Goal: Transaction & Acquisition: Book appointment/travel/reservation

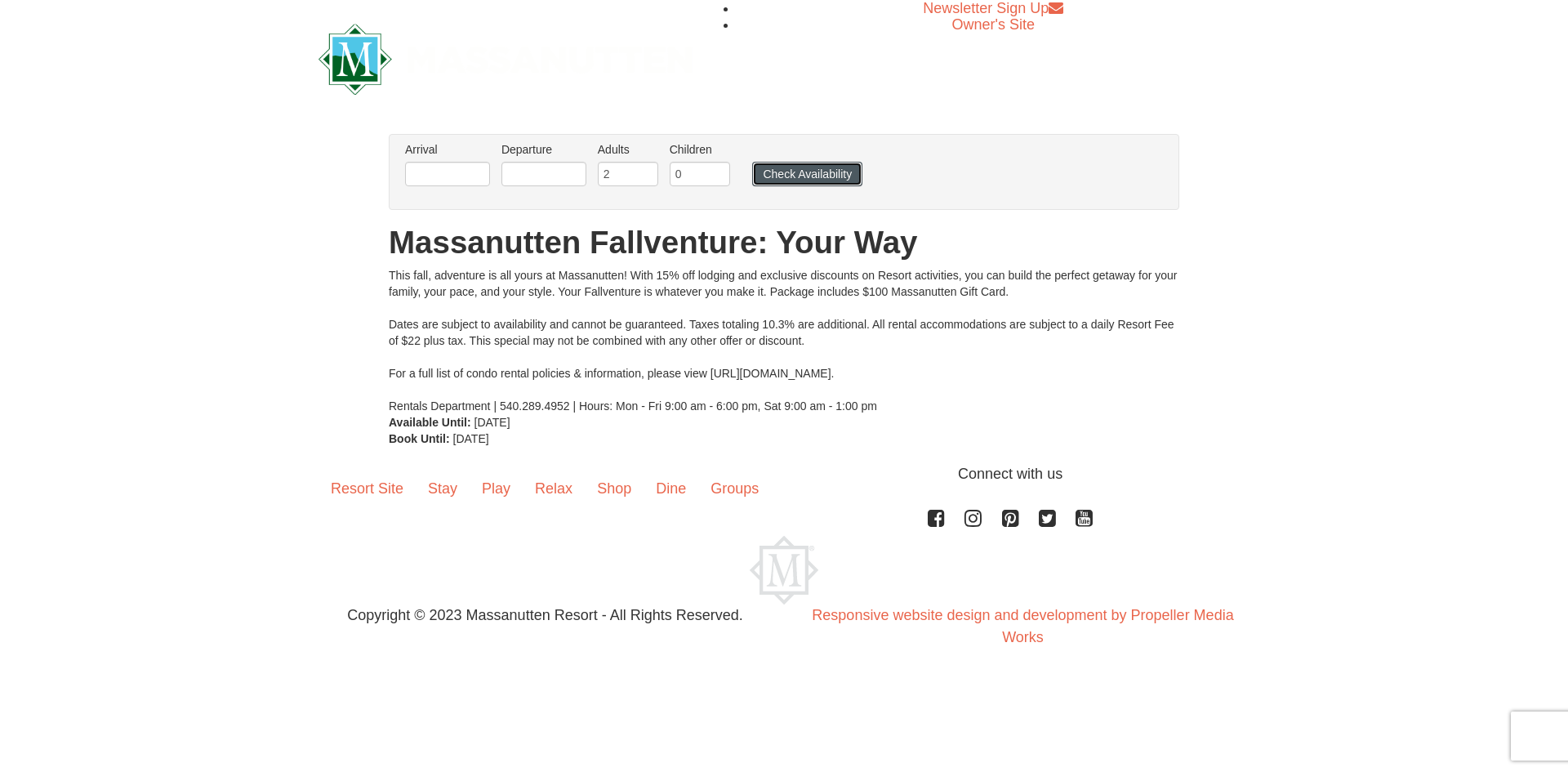
click at [819, 176] on button "Check Availability" at bounding box center [807, 174] width 110 height 25
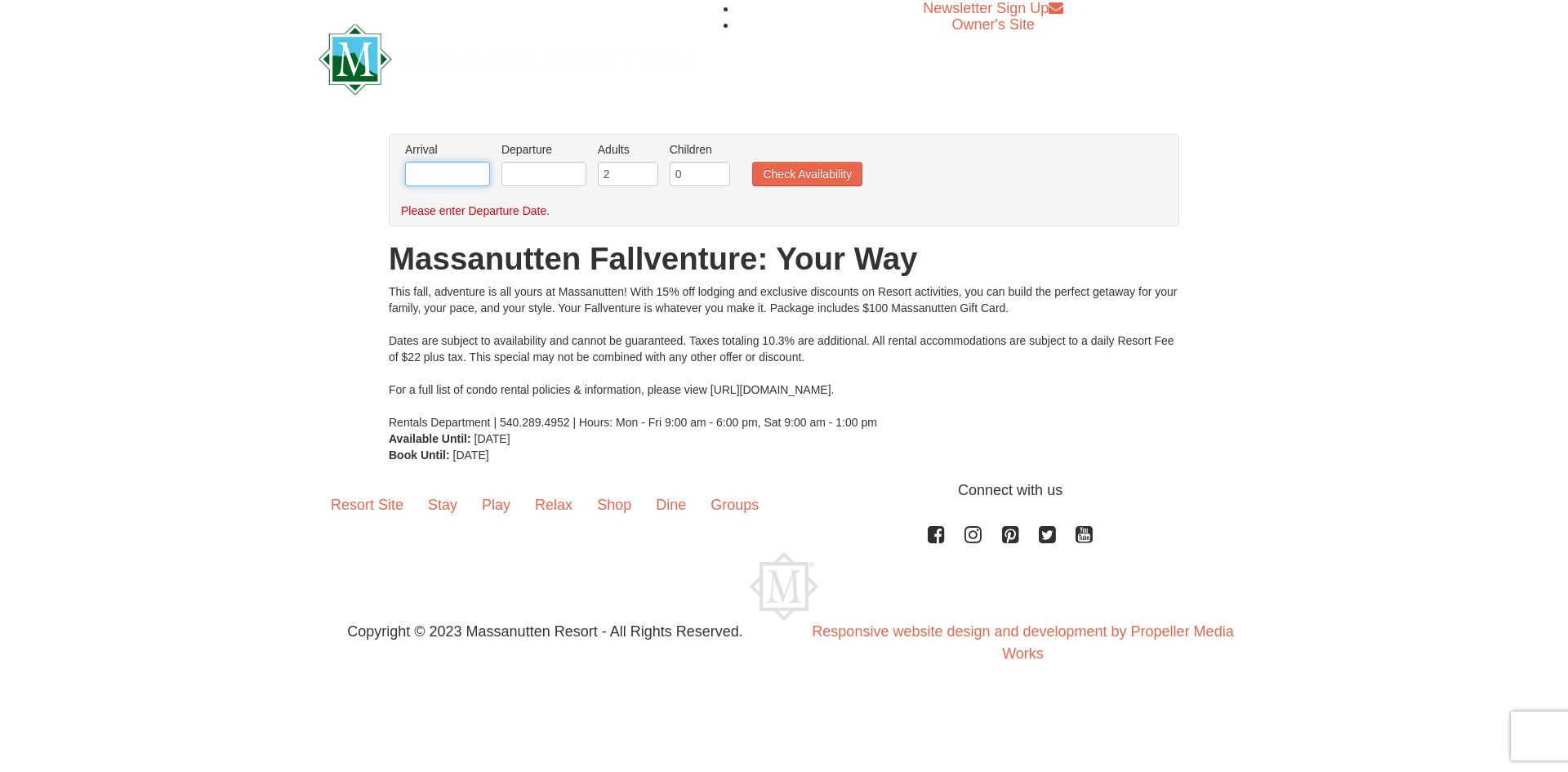
drag, startPoint x: 483, startPoint y: 179, endPoint x: 495, endPoint y: 170, distance: 15.0
click at [483, 179] on input "text" at bounding box center [447, 174] width 85 height 25
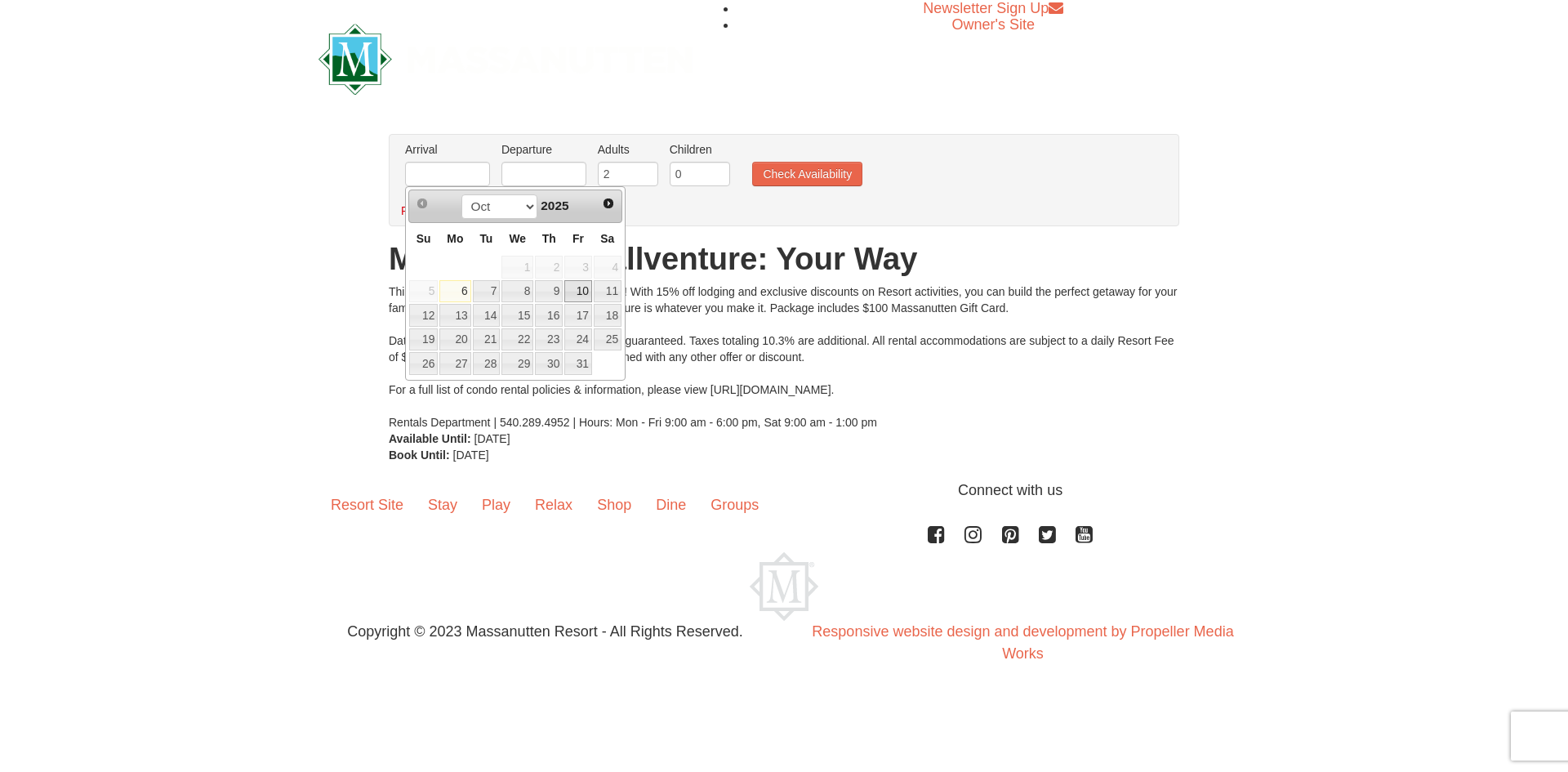
click at [584, 300] on link "10" at bounding box center [579, 292] width 28 height 23
type input "[DATE]"
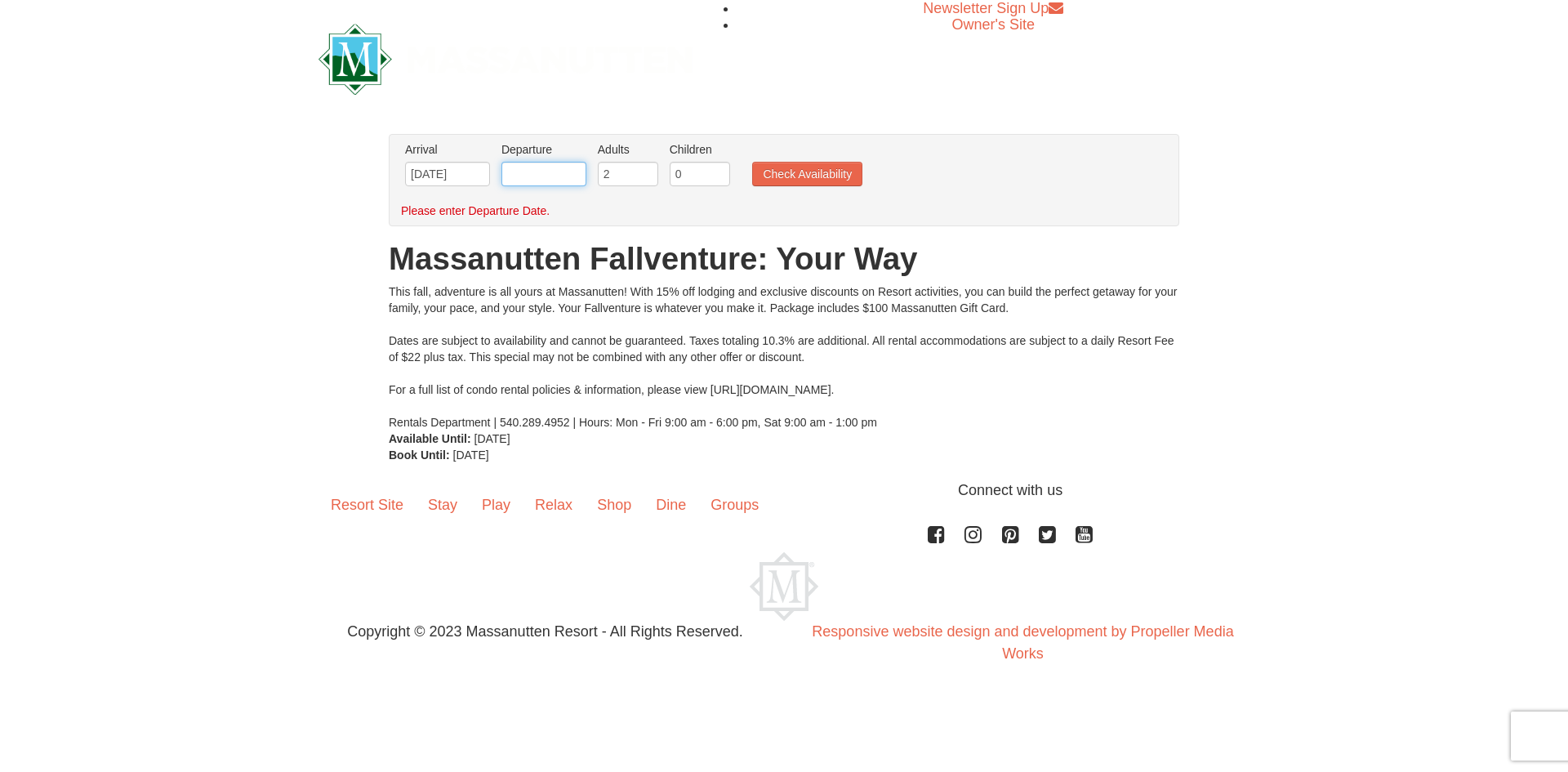
click at [551, 162] on input "text" at bounding box center [543, 174] width 85 height 25
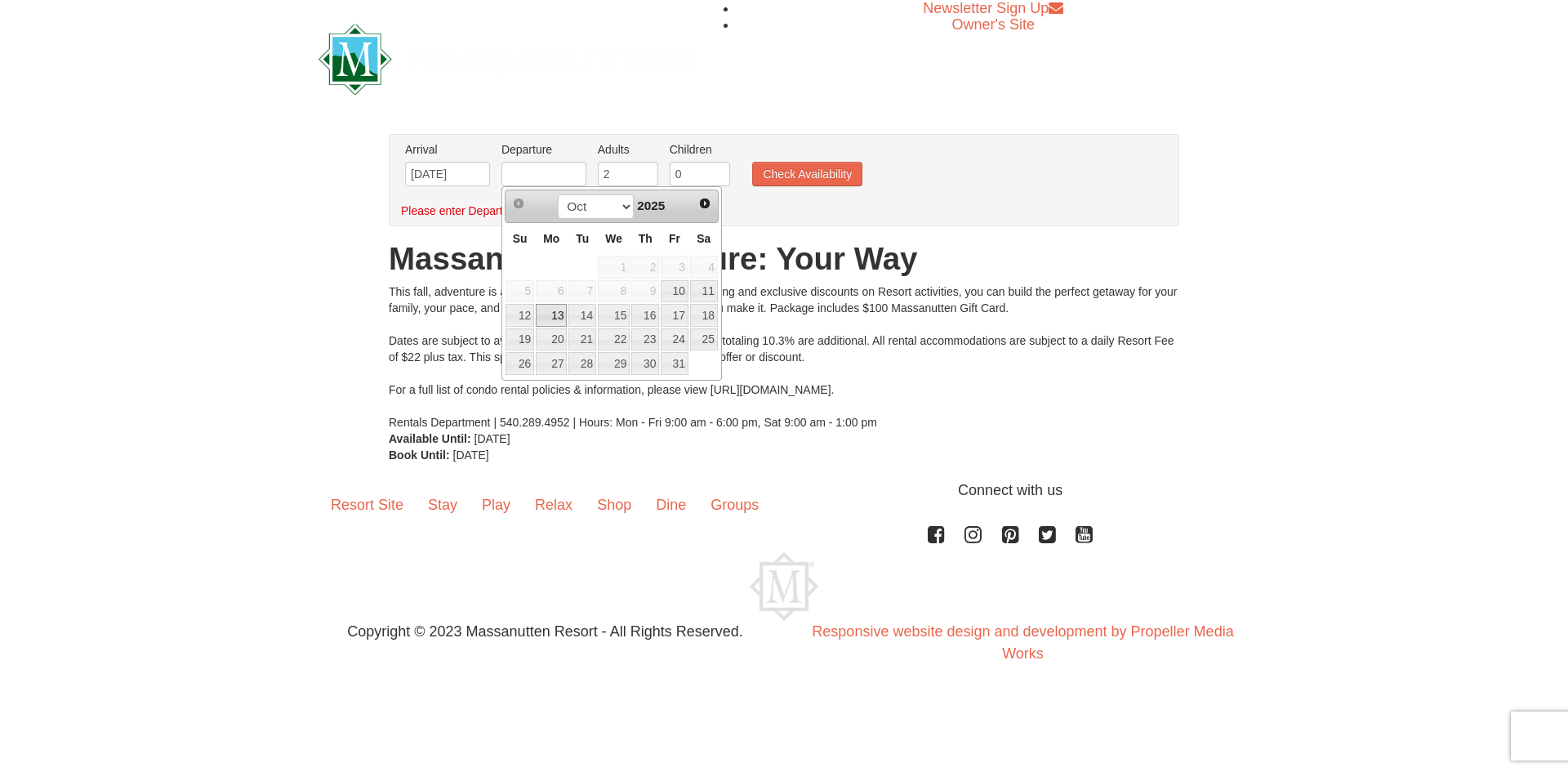
click at [545, 309] on link "13" at bounding box center [552, 316] width 31 height 23
type input "[DATE]"
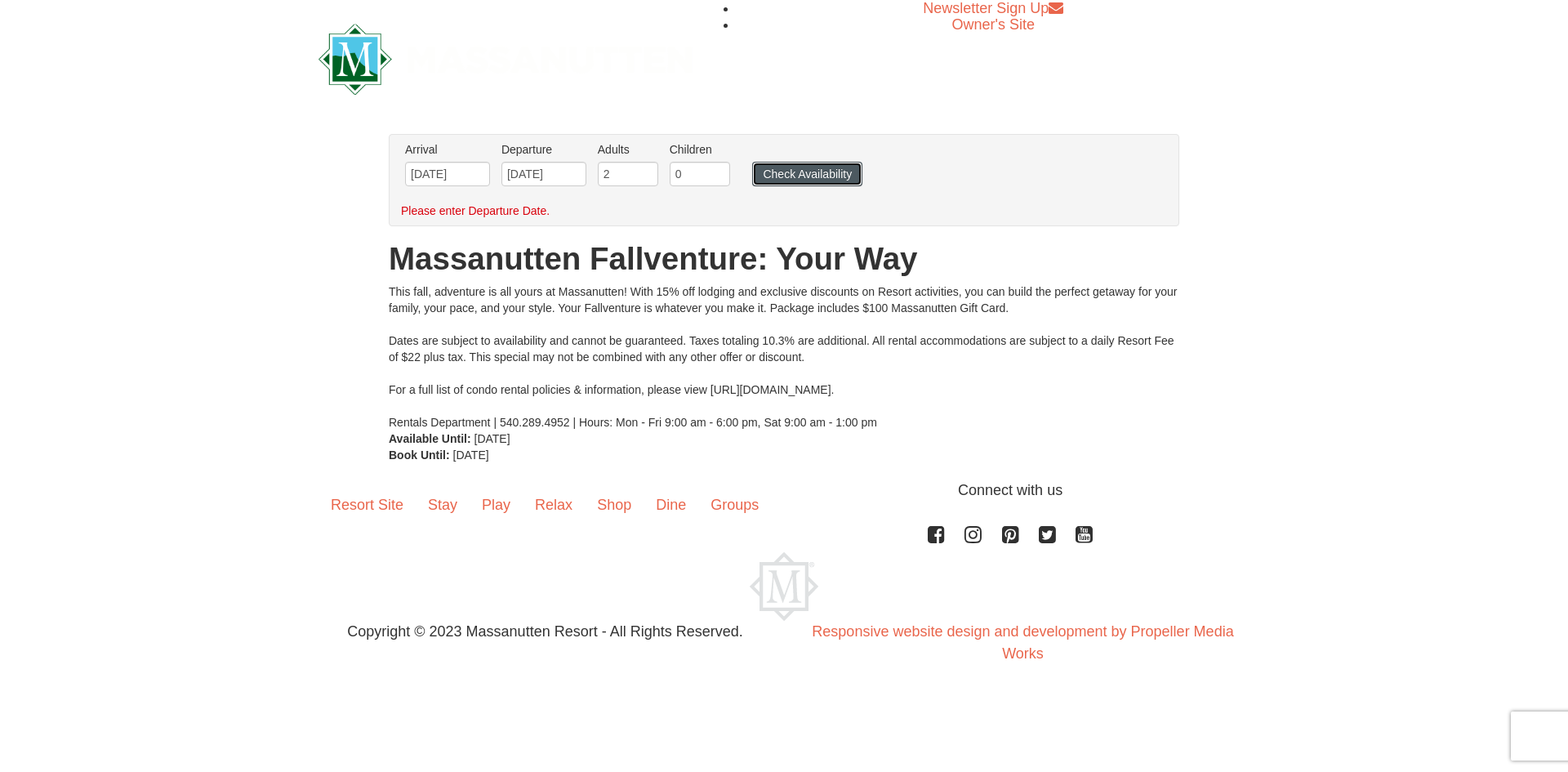
click at [805, 168] on button "Check Availability" at bounding box center [807, 174] width 110 height 25
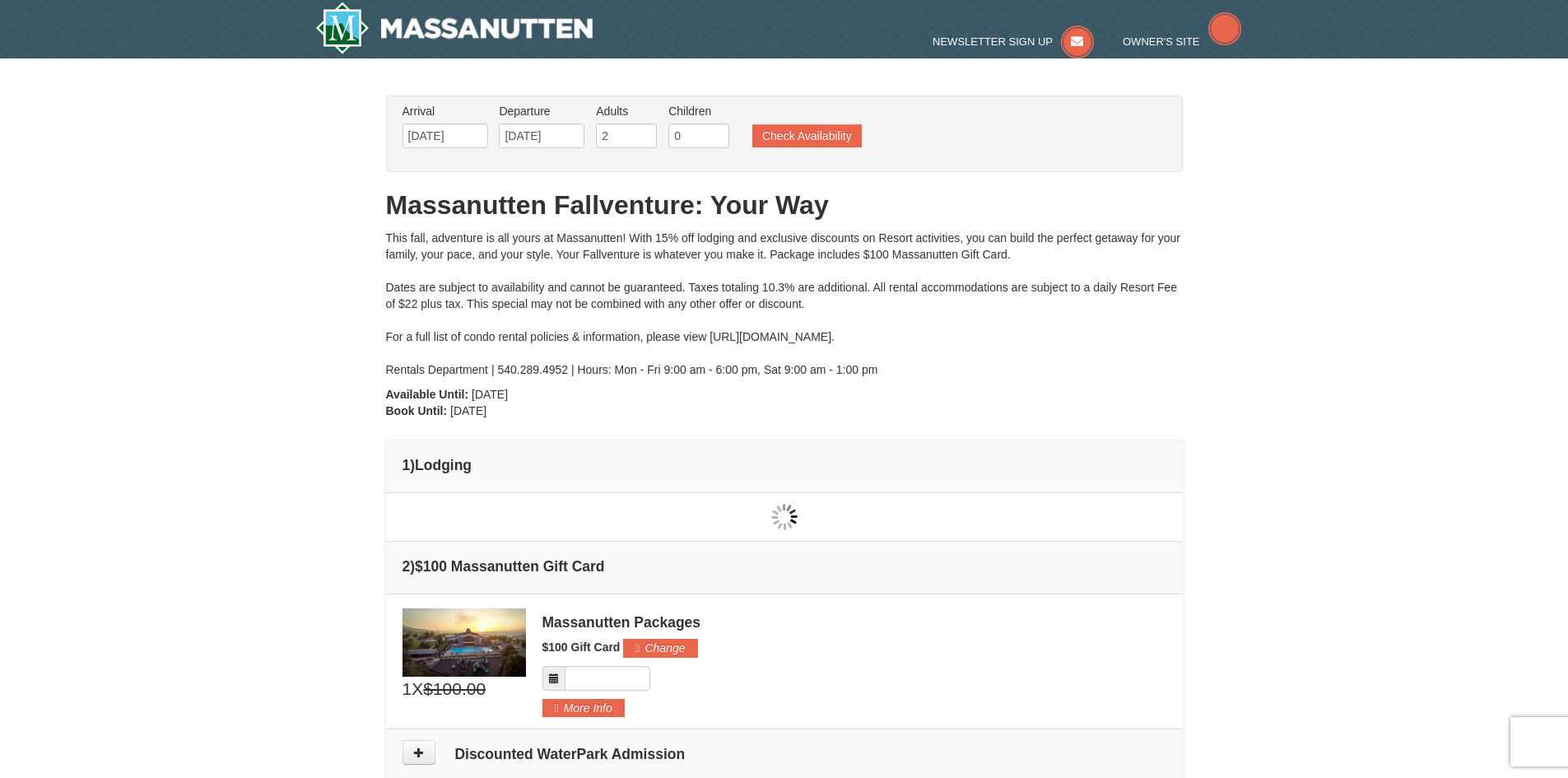
type input "[DATE]"
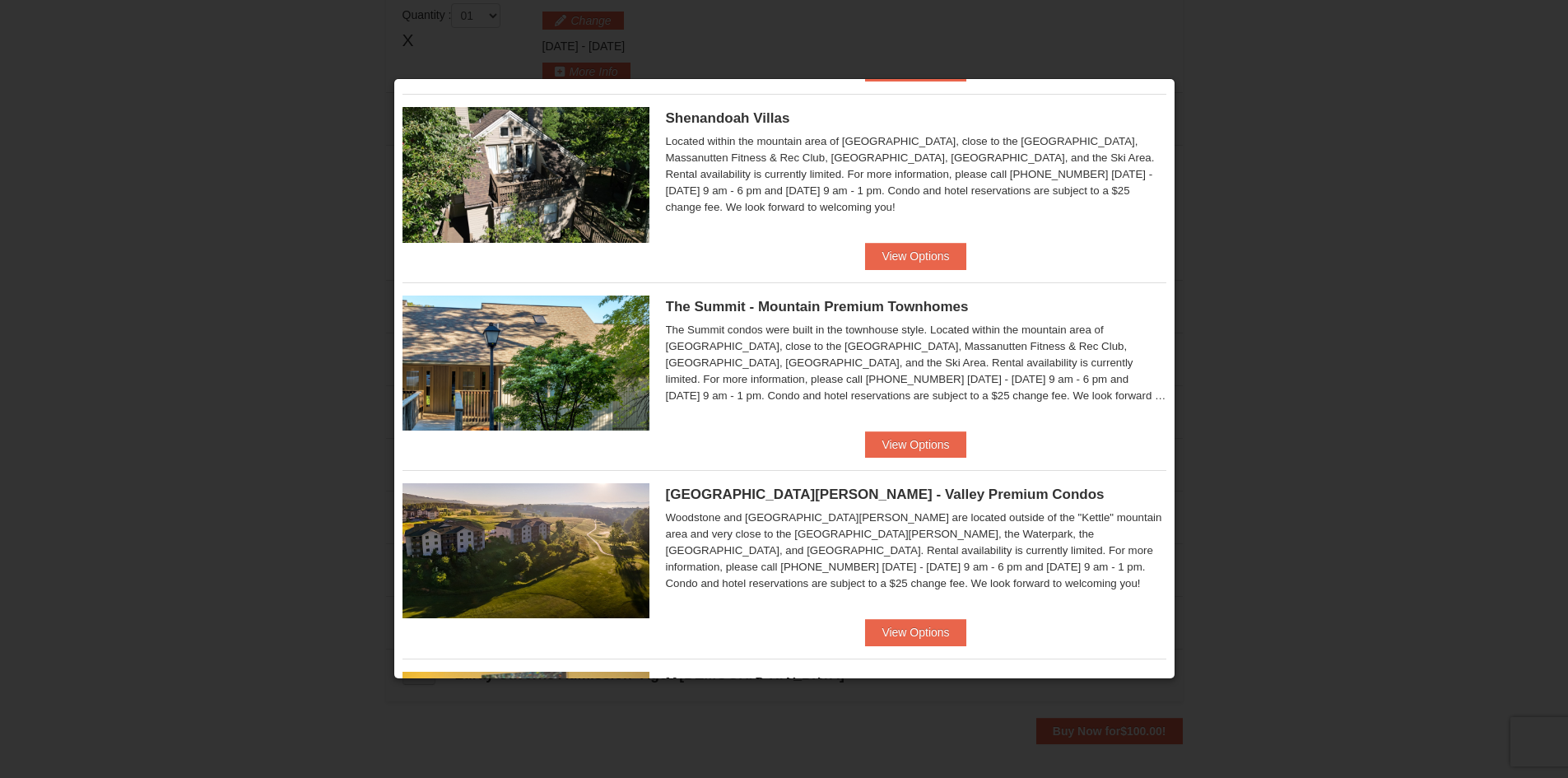
scroll to position [594, 0]
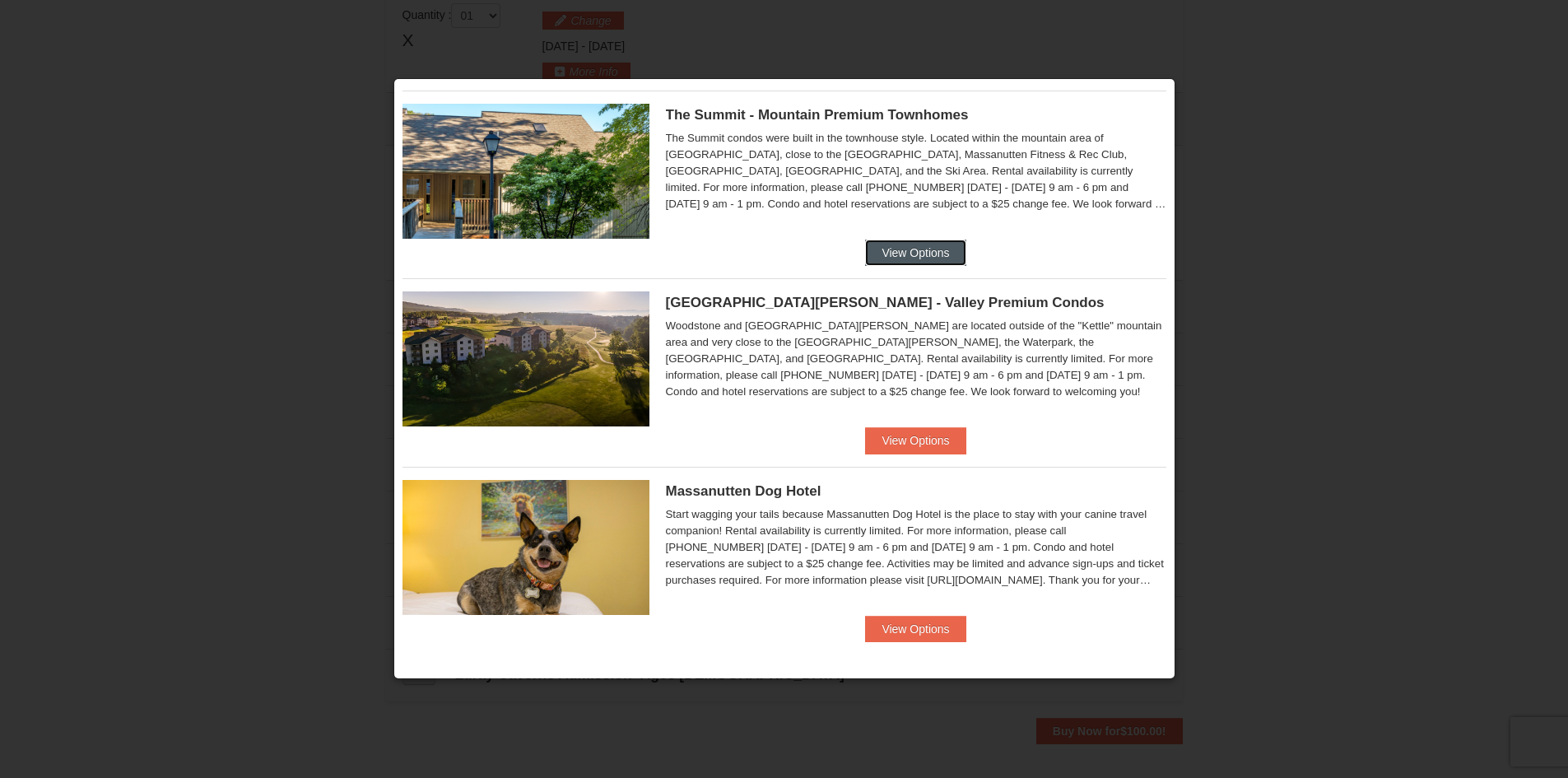
click at [931, 246] on button "View Options" at bounding box center [915, 253] width 101 height 27
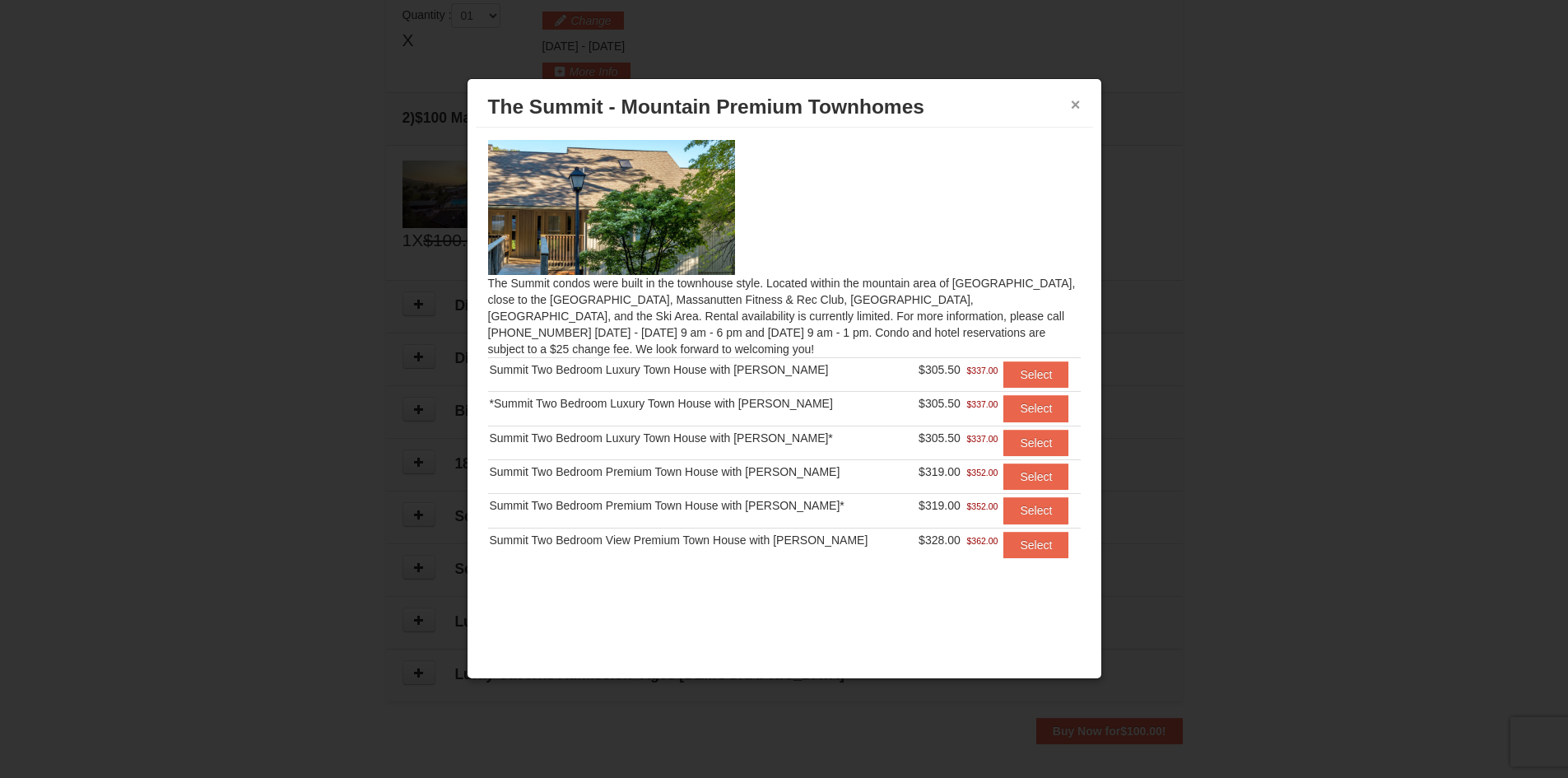
click at [1074, 102] on button "×" at bounding box center [1076, 105] width 10 height 17
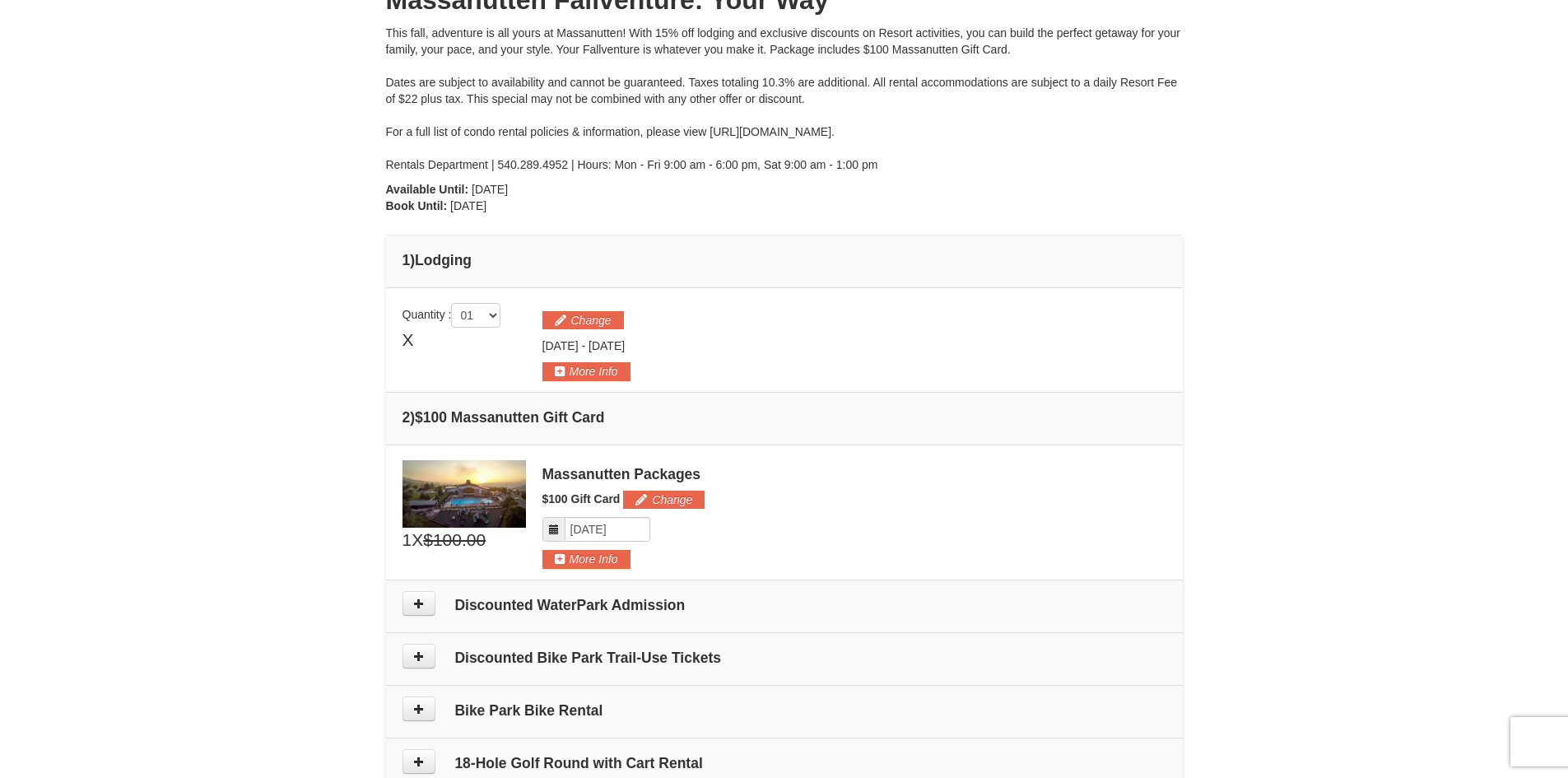
scroll to position [247, 0]
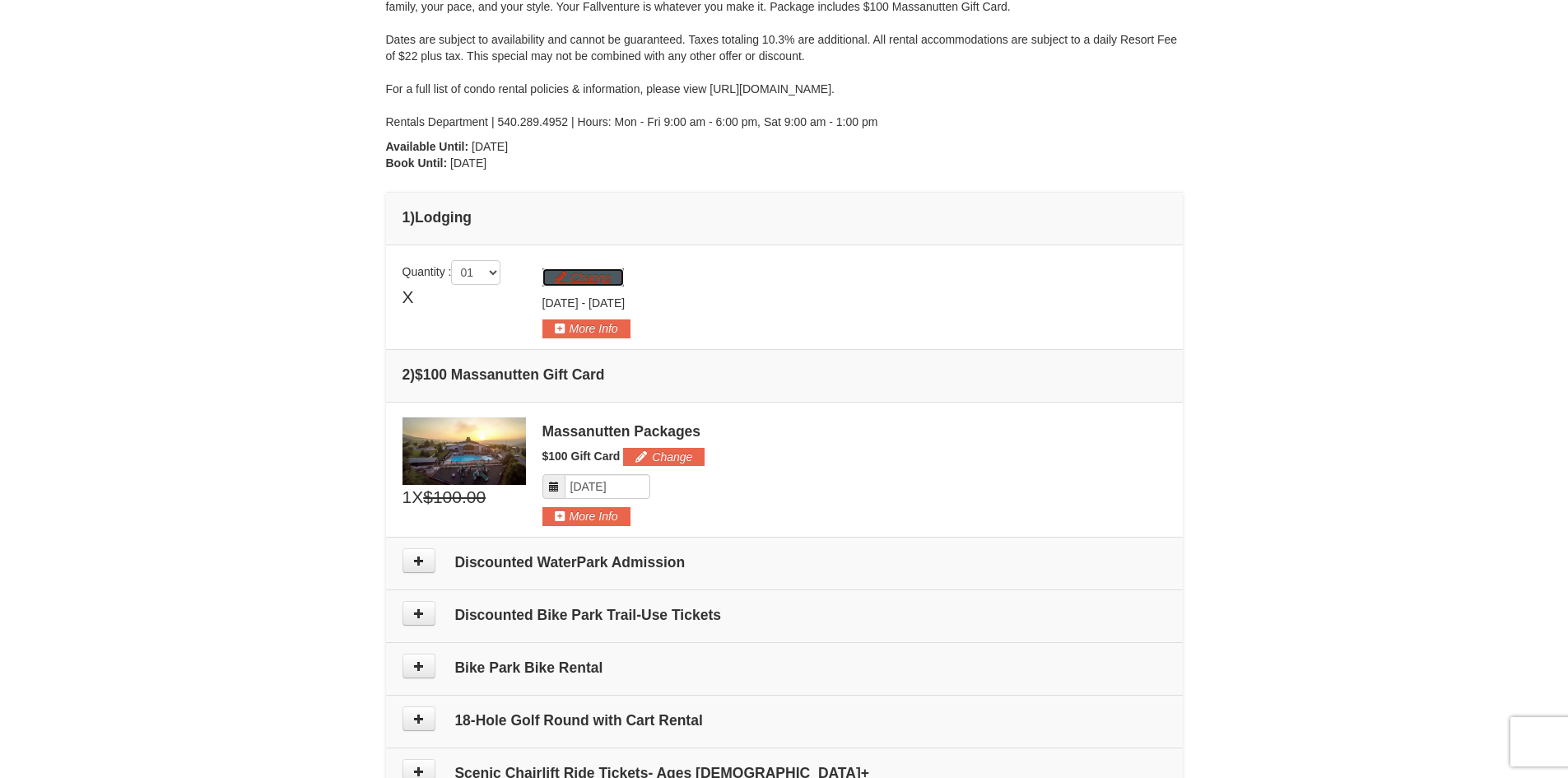
click at [563, 273] on button "Change" at bounding box center [583, 278] width 81 height 18
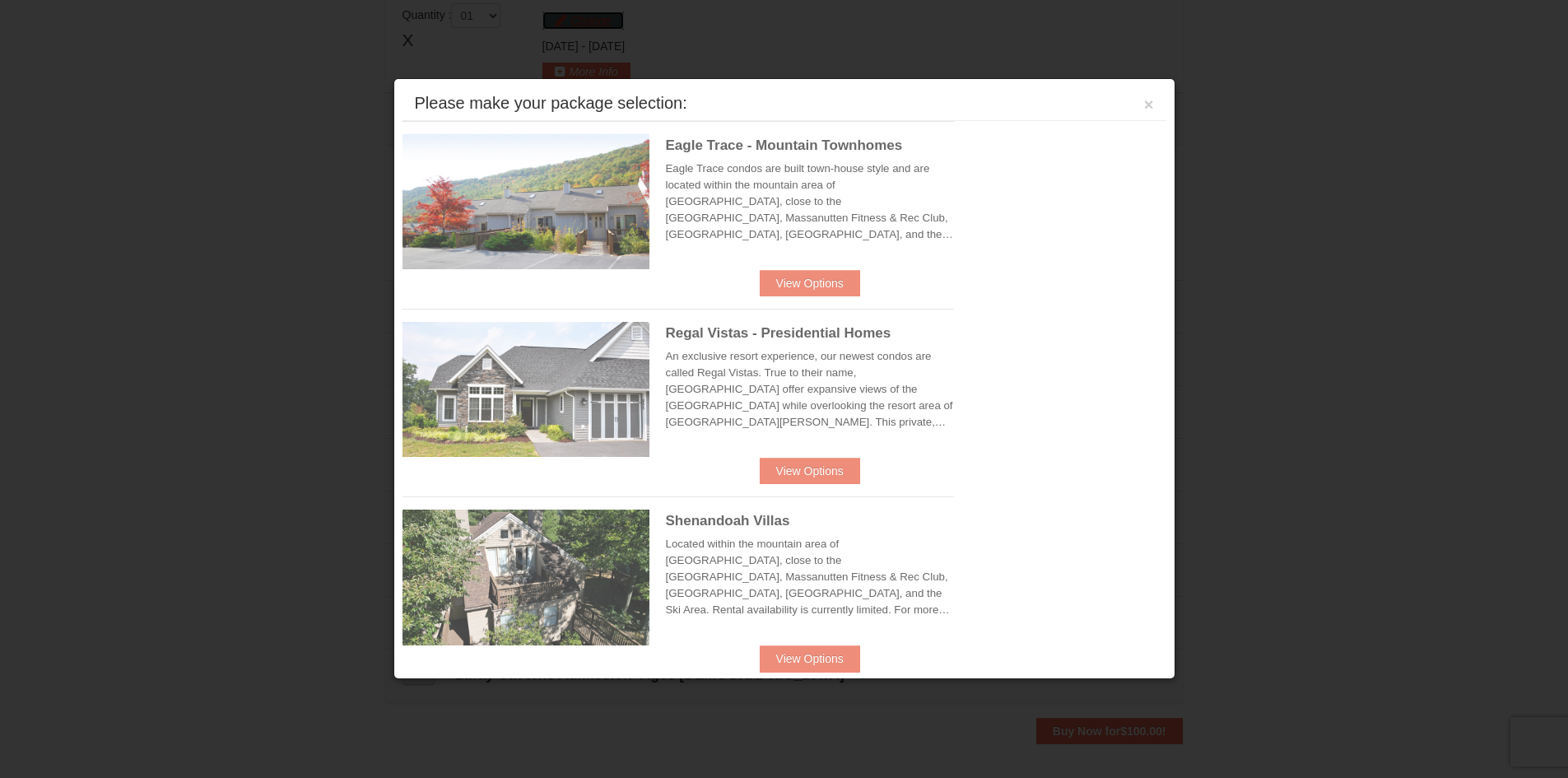
scroll to position [507, 0]
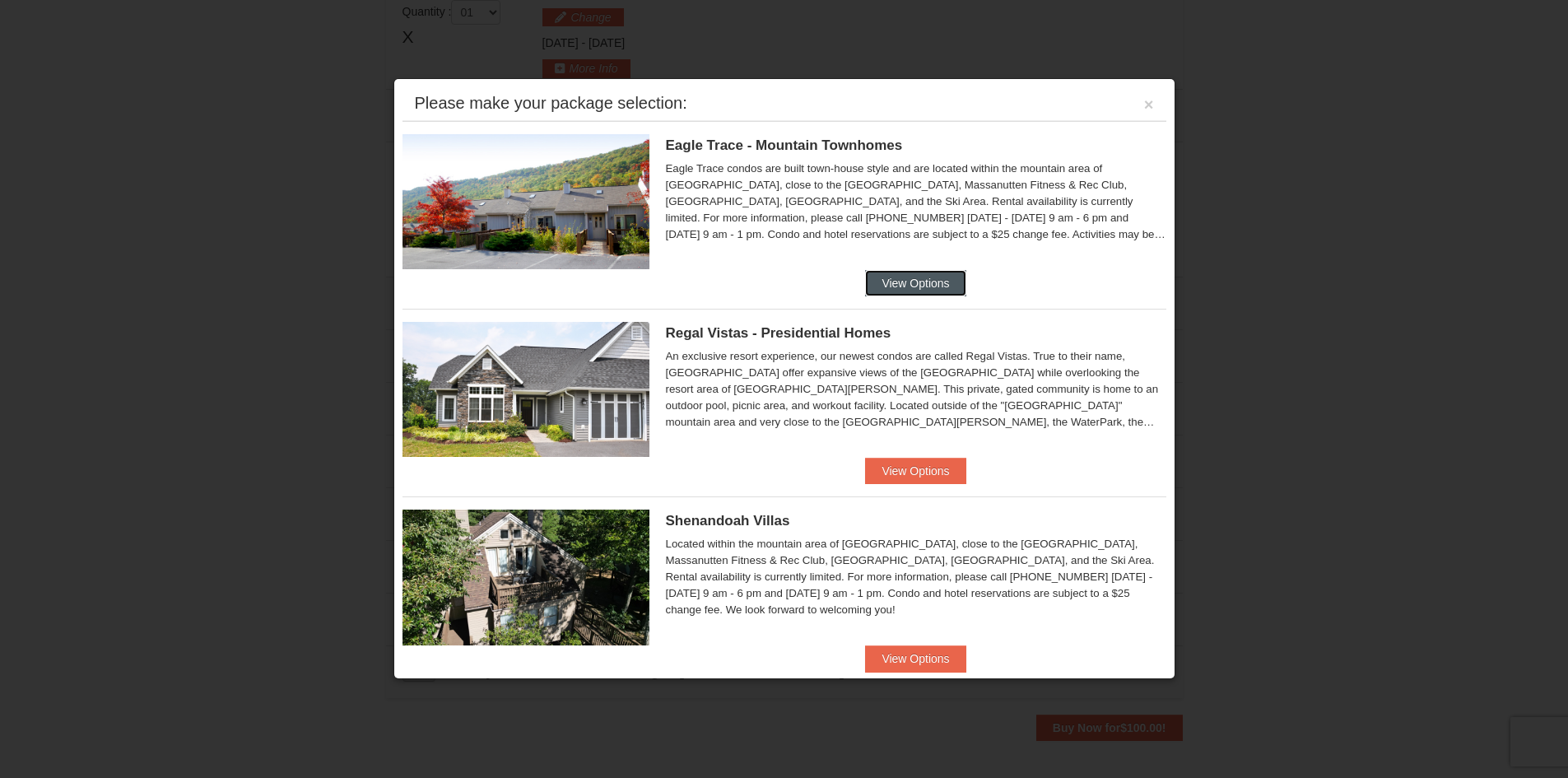
click at [894, 280] on button "View Options" at bounding box center [915, 283] width 101 height 27
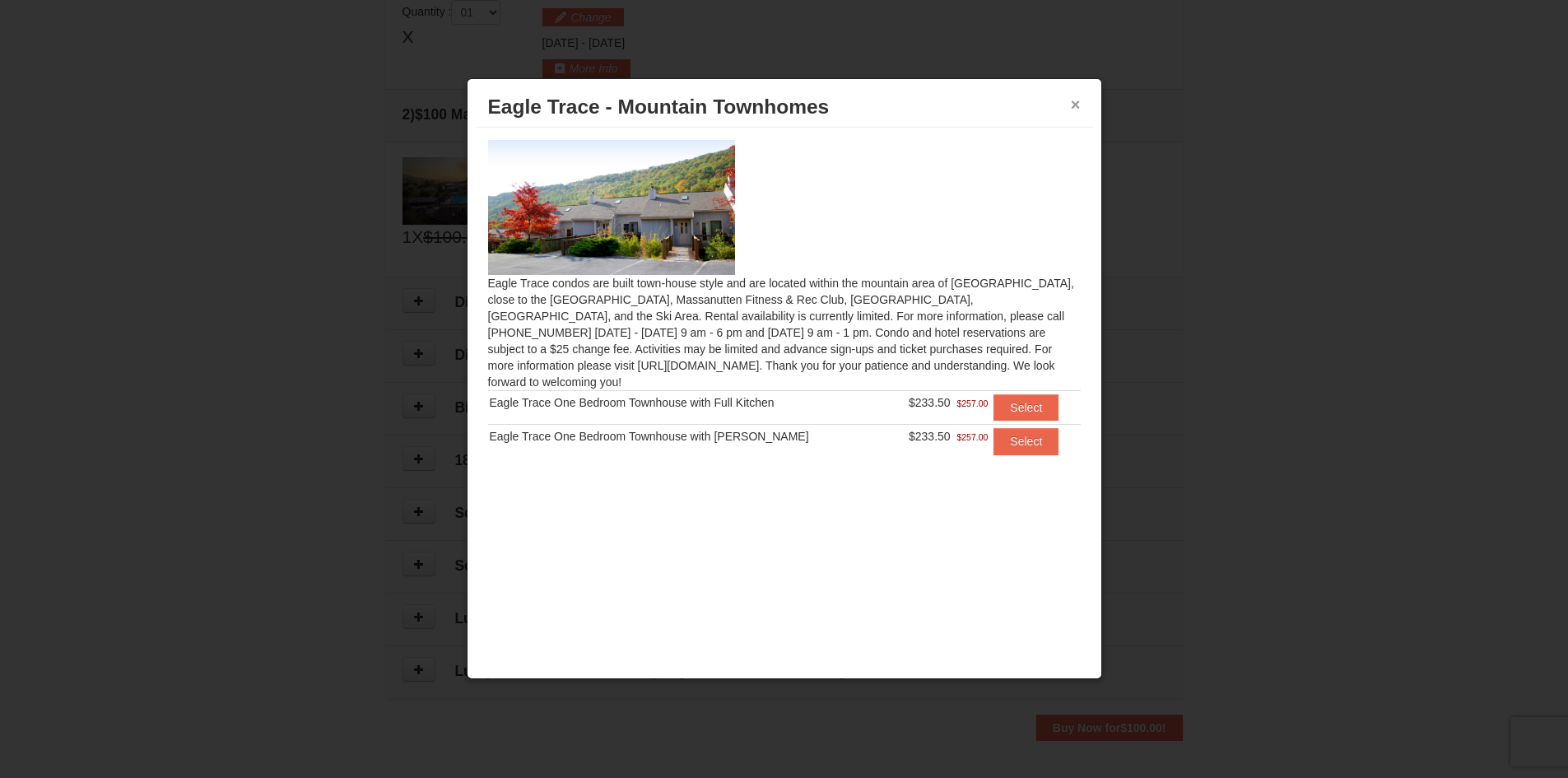
click at [1075, 101] on button "×" at bounding box center [1076, 105] width 10 height 17
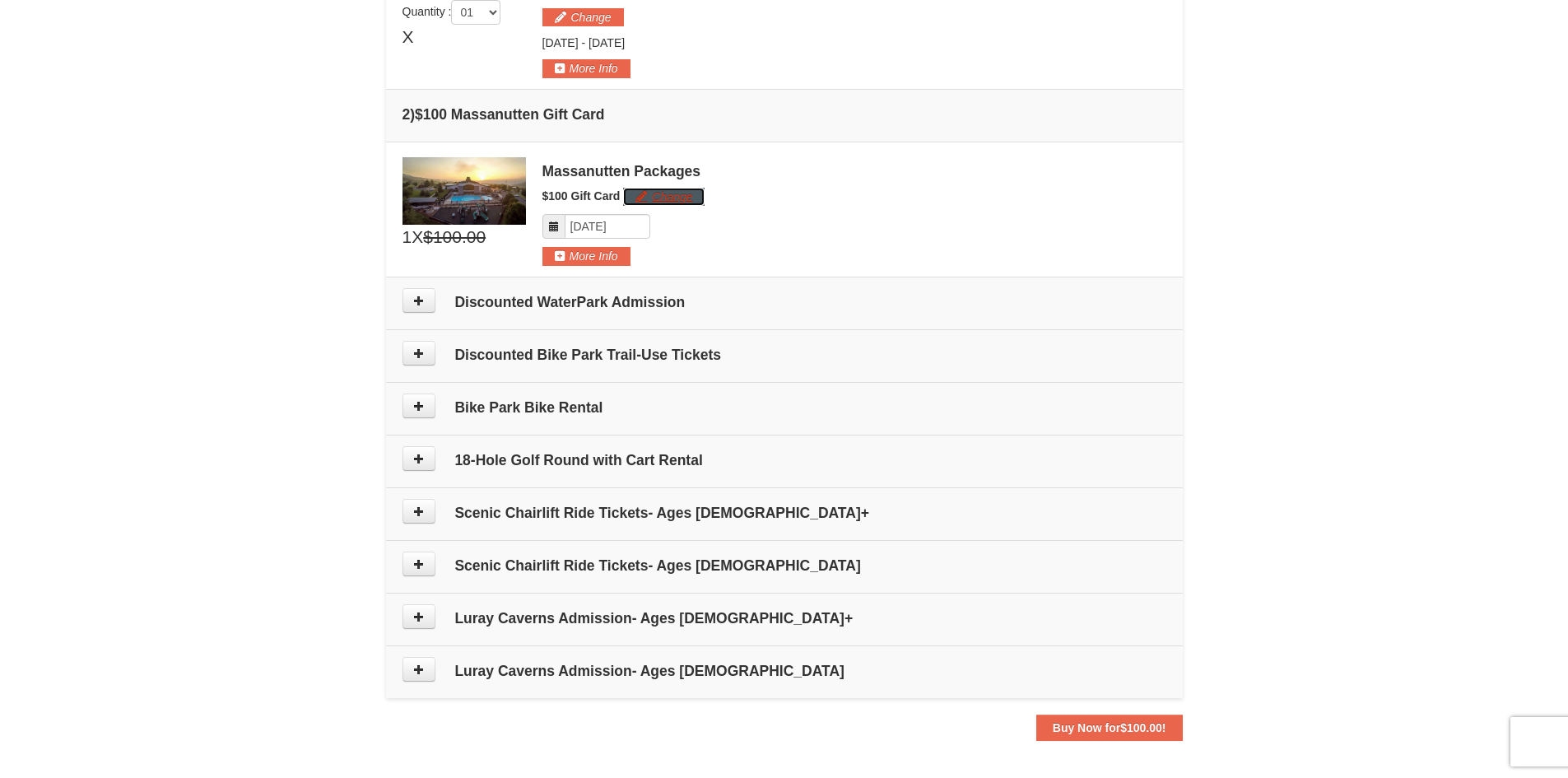
click at [682, 195] on button "Change" at bounding box center [664, 197] width 81 height 18
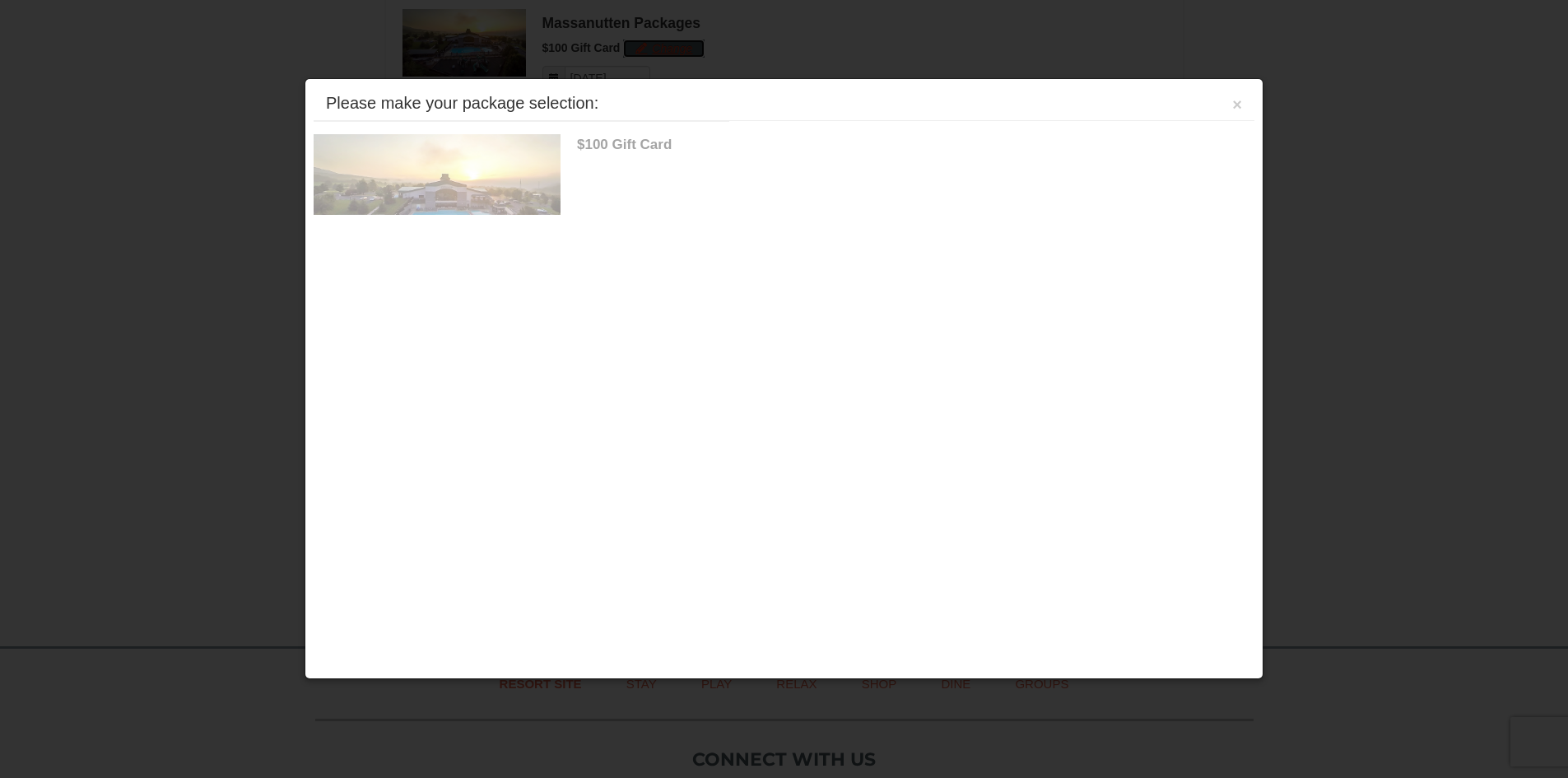
scroll to position [664, 0]
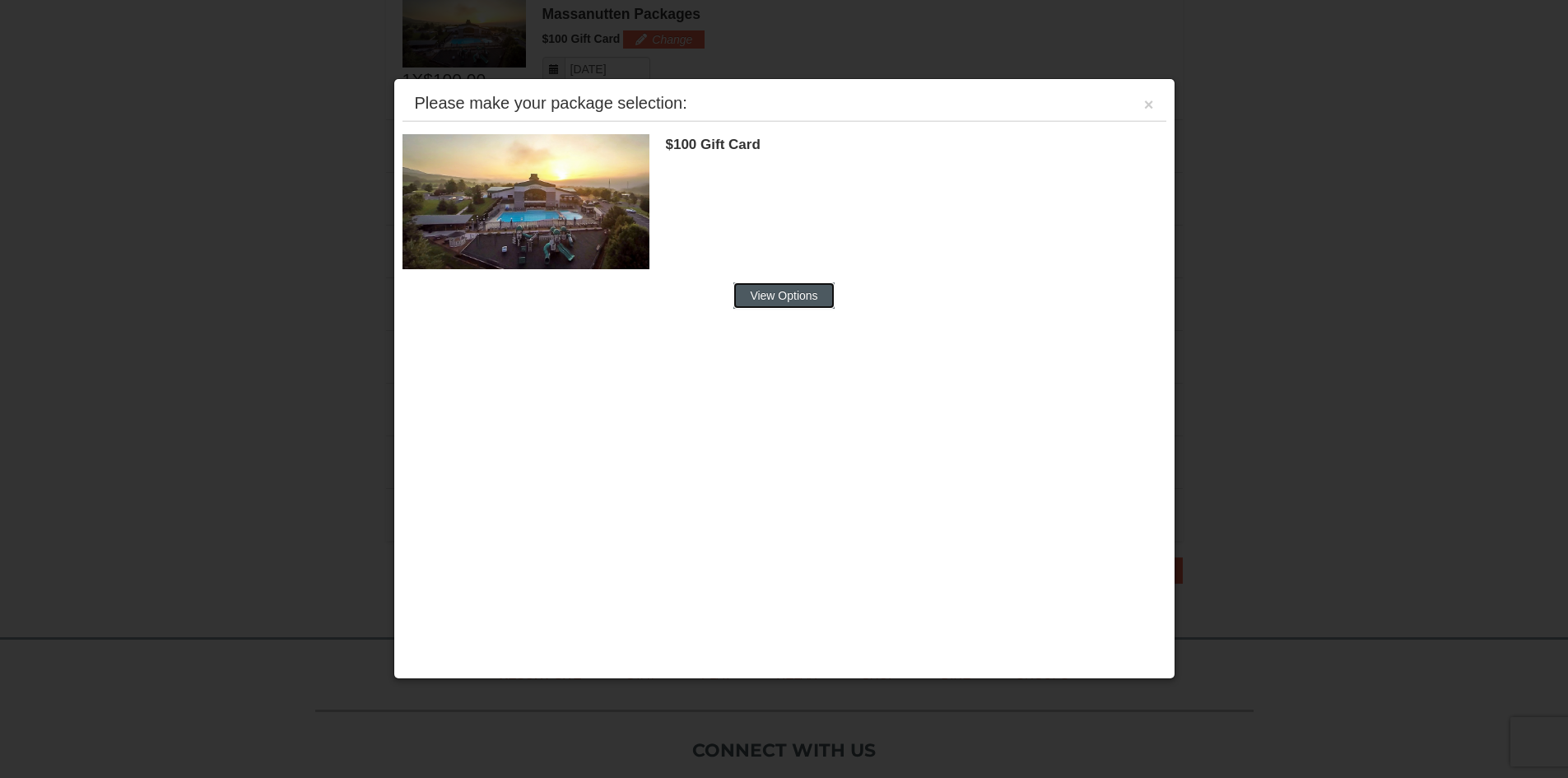
click at [764, 292] on button "View Options" at bounding box center [784, 296] width 101 height 27
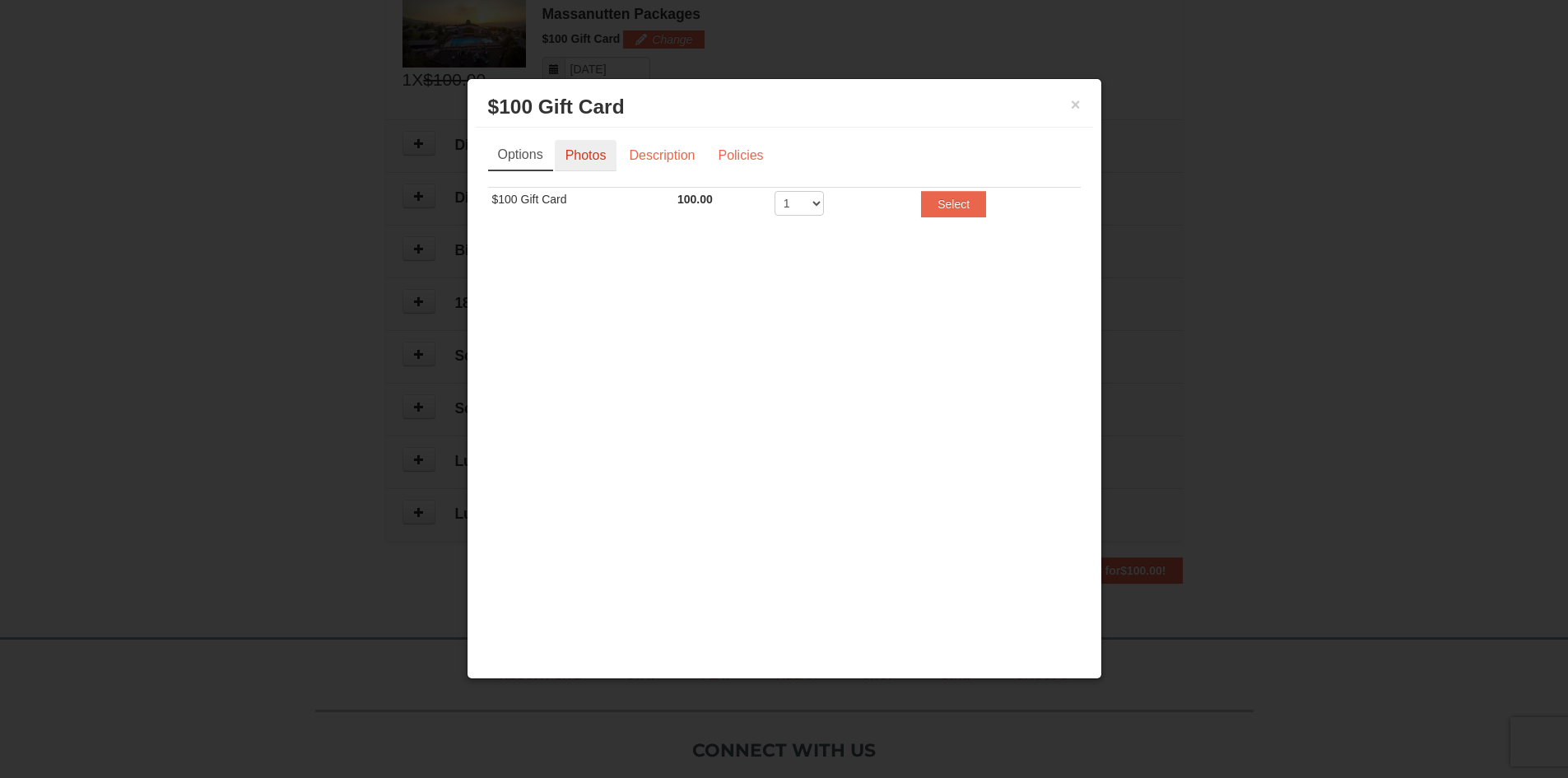
click at [615, 162] on link "Photos" at bounding box center [586, 155] width 62 height 32
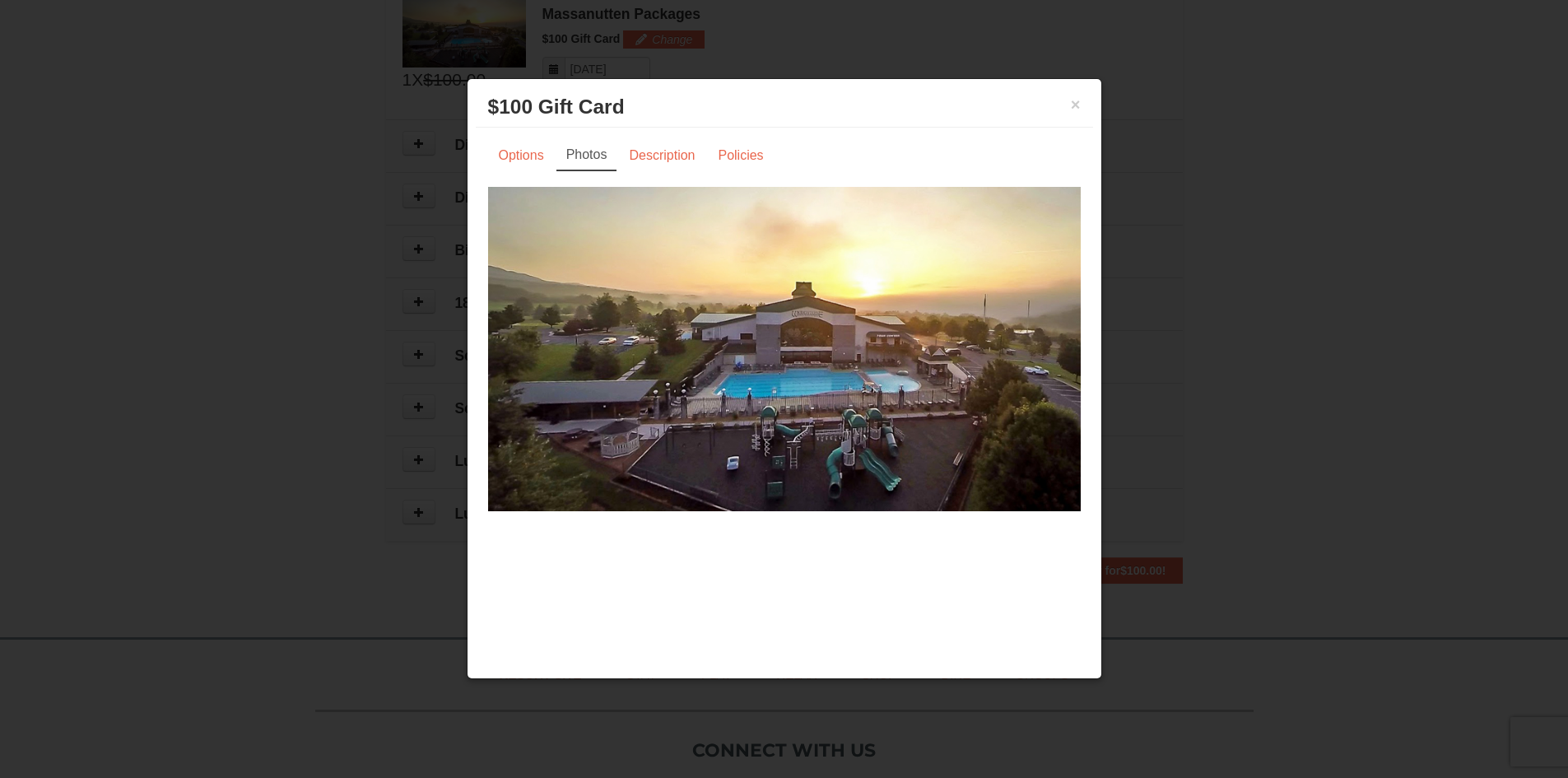
click at [1063, 106] on h3 "$100 Gift Card Massanutten Packages" at bounding box center [784, 107] width 592 height 25
click at [1073, 99] on button "×" at bounding box center [1076, 105] width 10 height 17
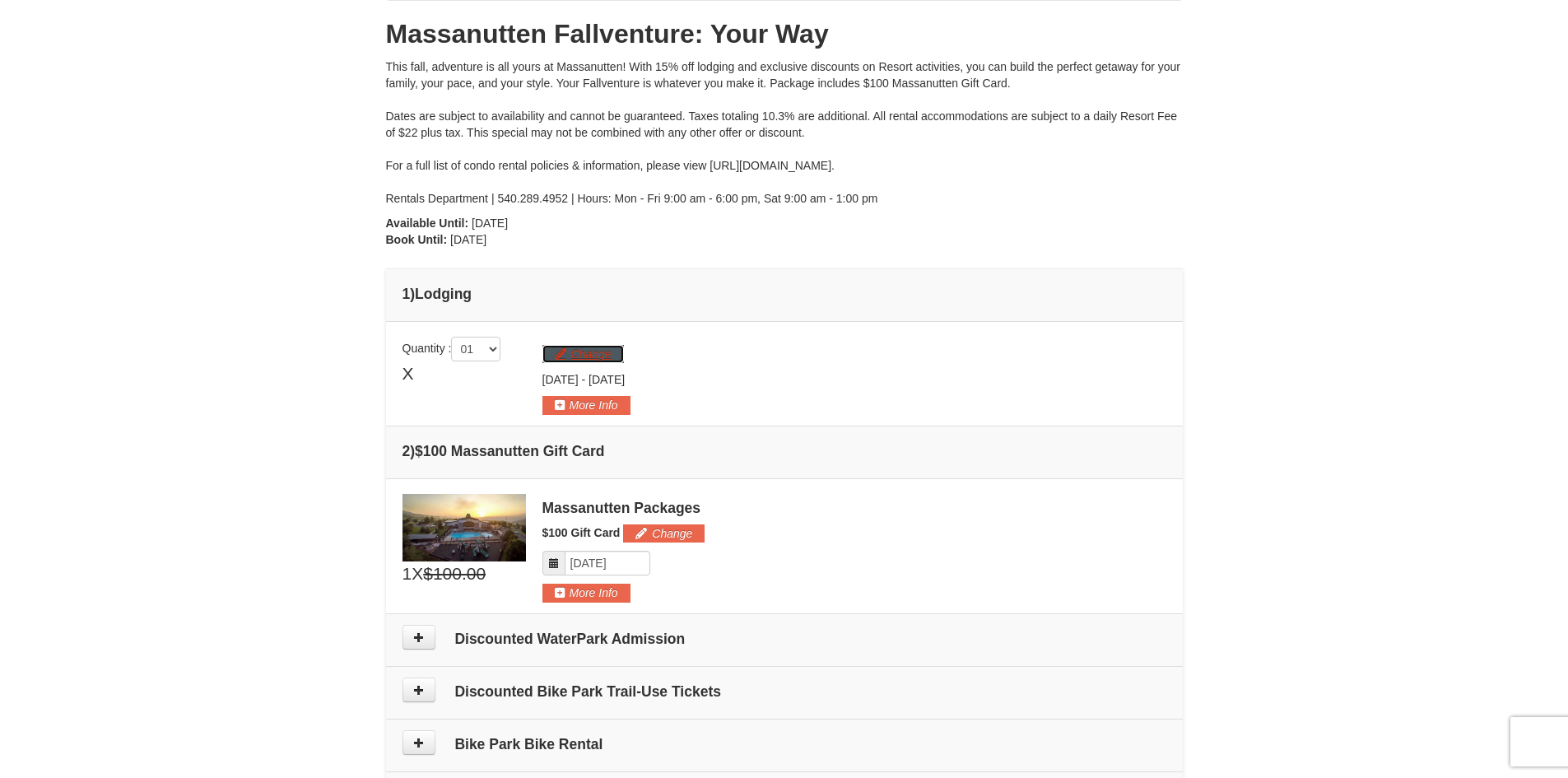
click at [599, 357] on button "Change" at bounding box center [583, 354] width 81 height 18
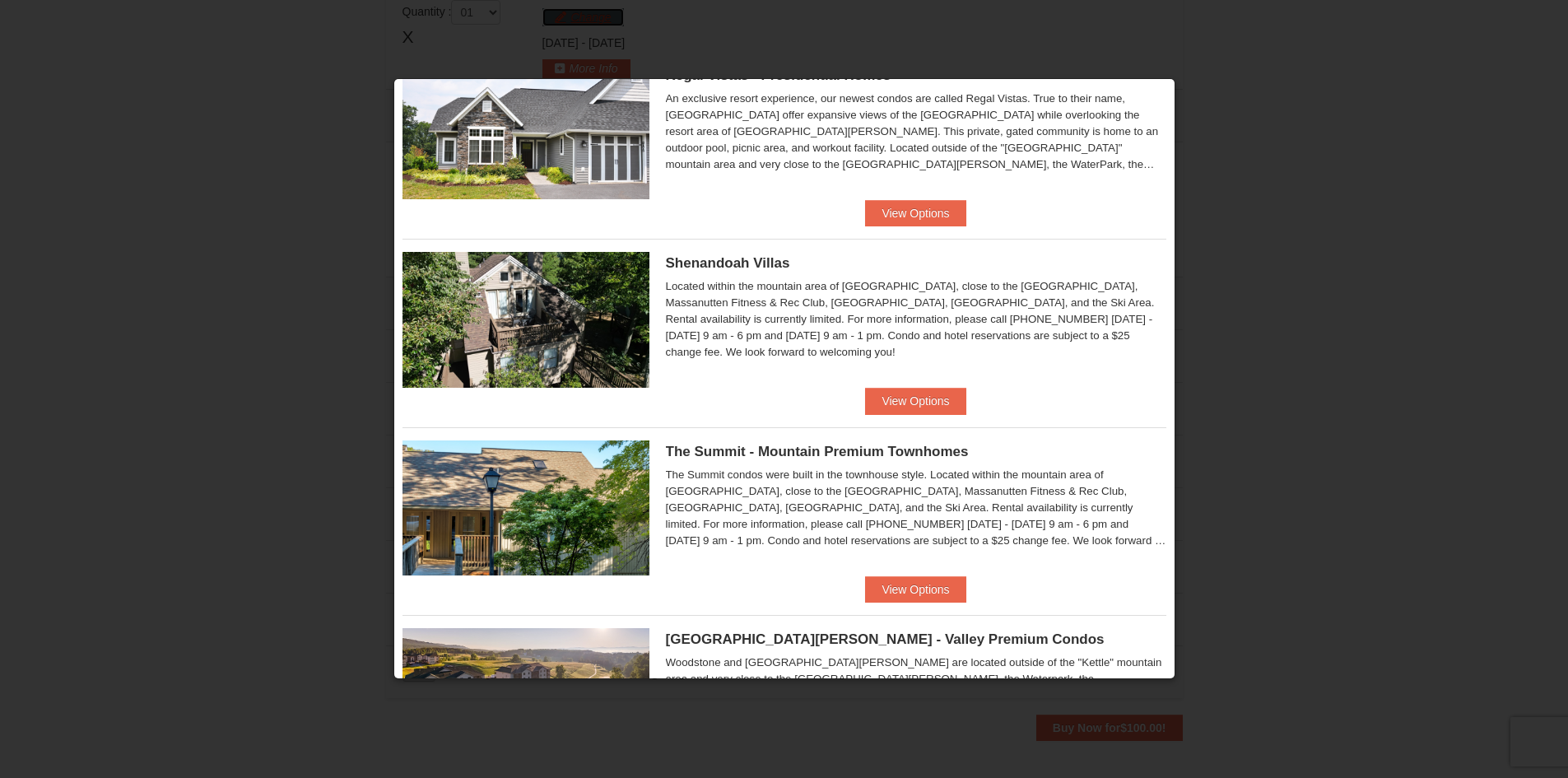
scroll to position [184, 0]
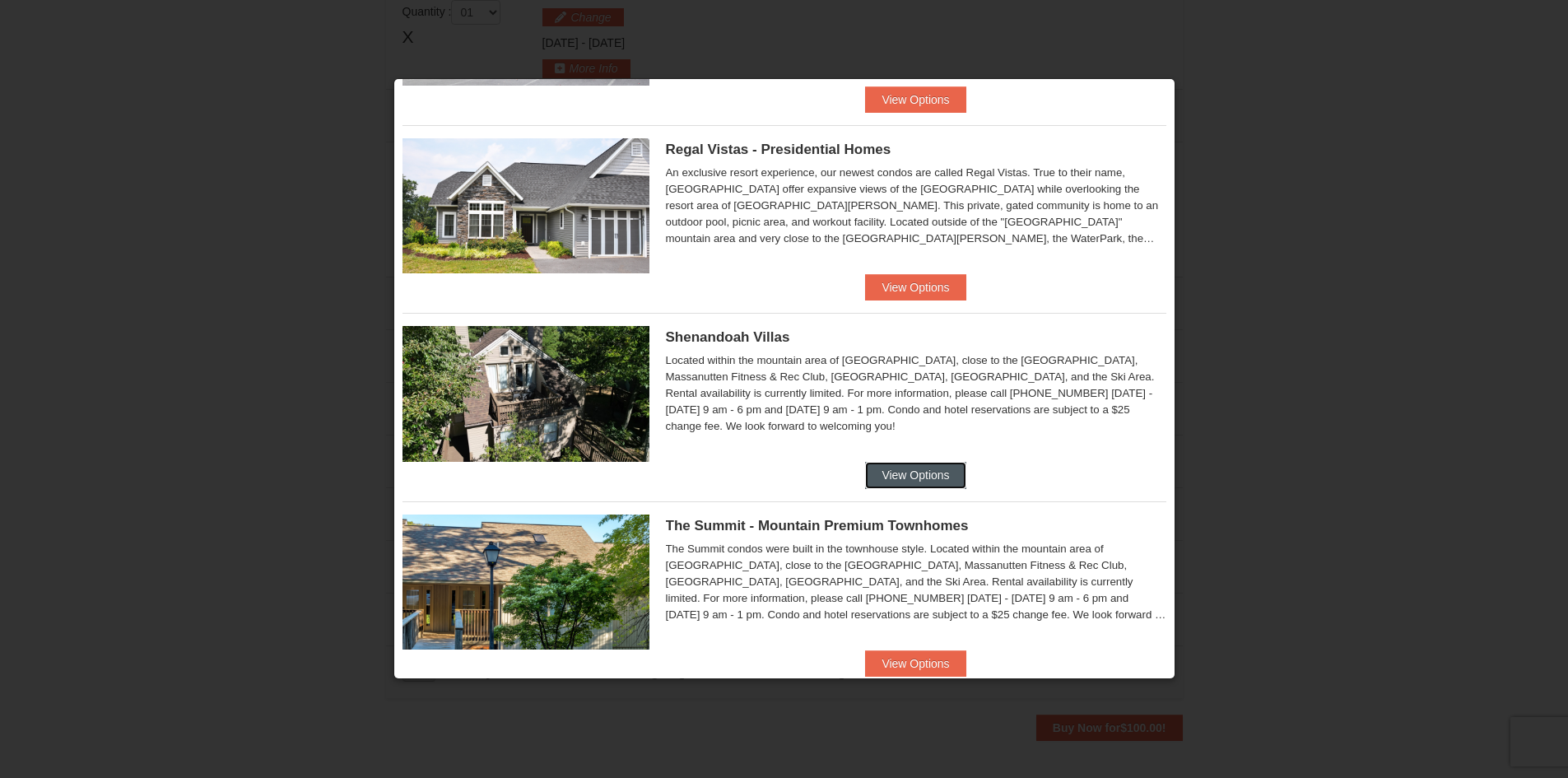
click at [935, 464] on button "View Options" at bounding box center [915, 475] width 101 height 27
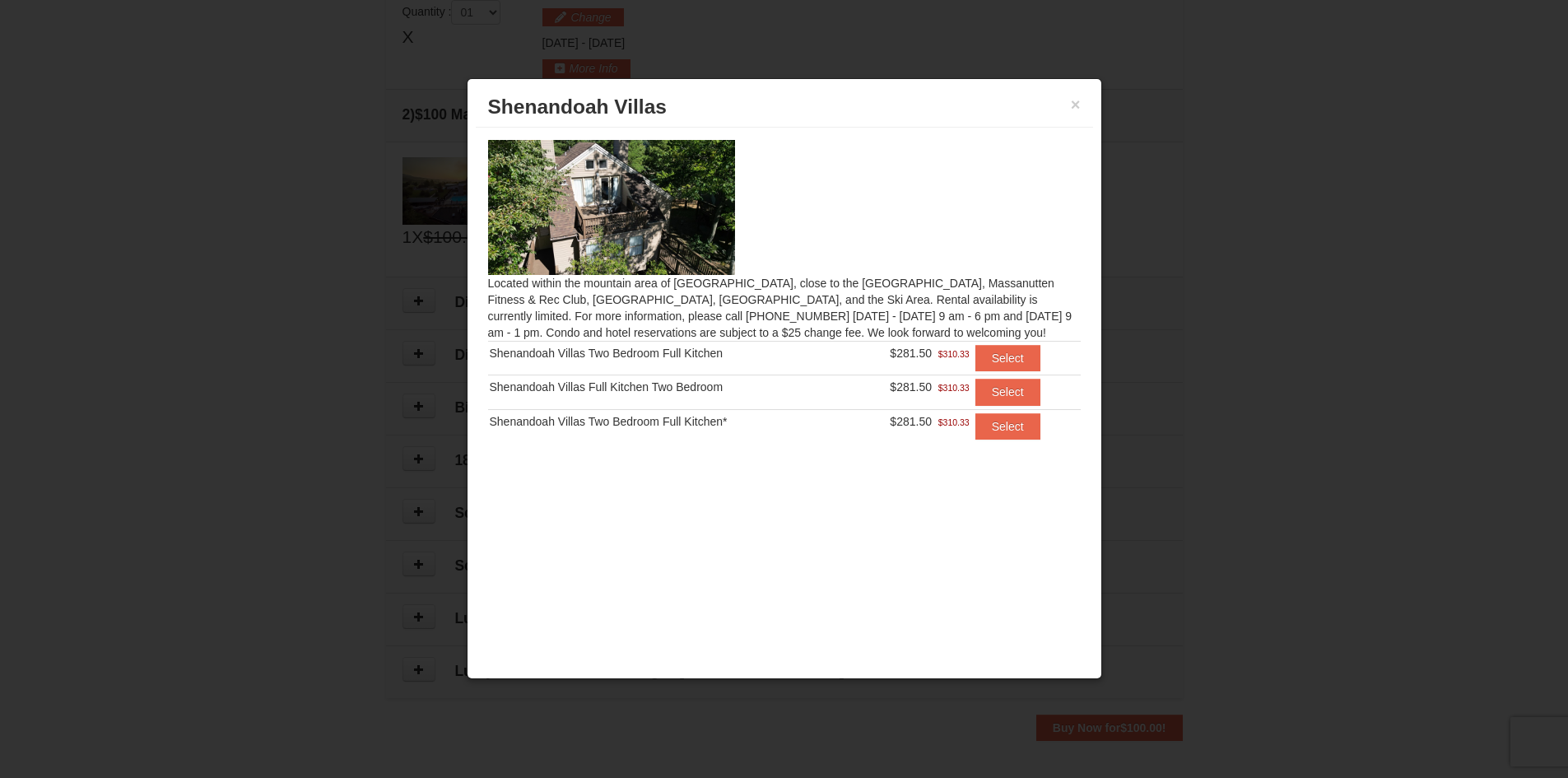
click at [1084, 100] on div "× [GEOGRAPHIC_DATA]" at bounding box center [784, 107] width 617 height 41
click at [1073, 104] on button "×" at bounding box center [1076, 105] width 10 height 17
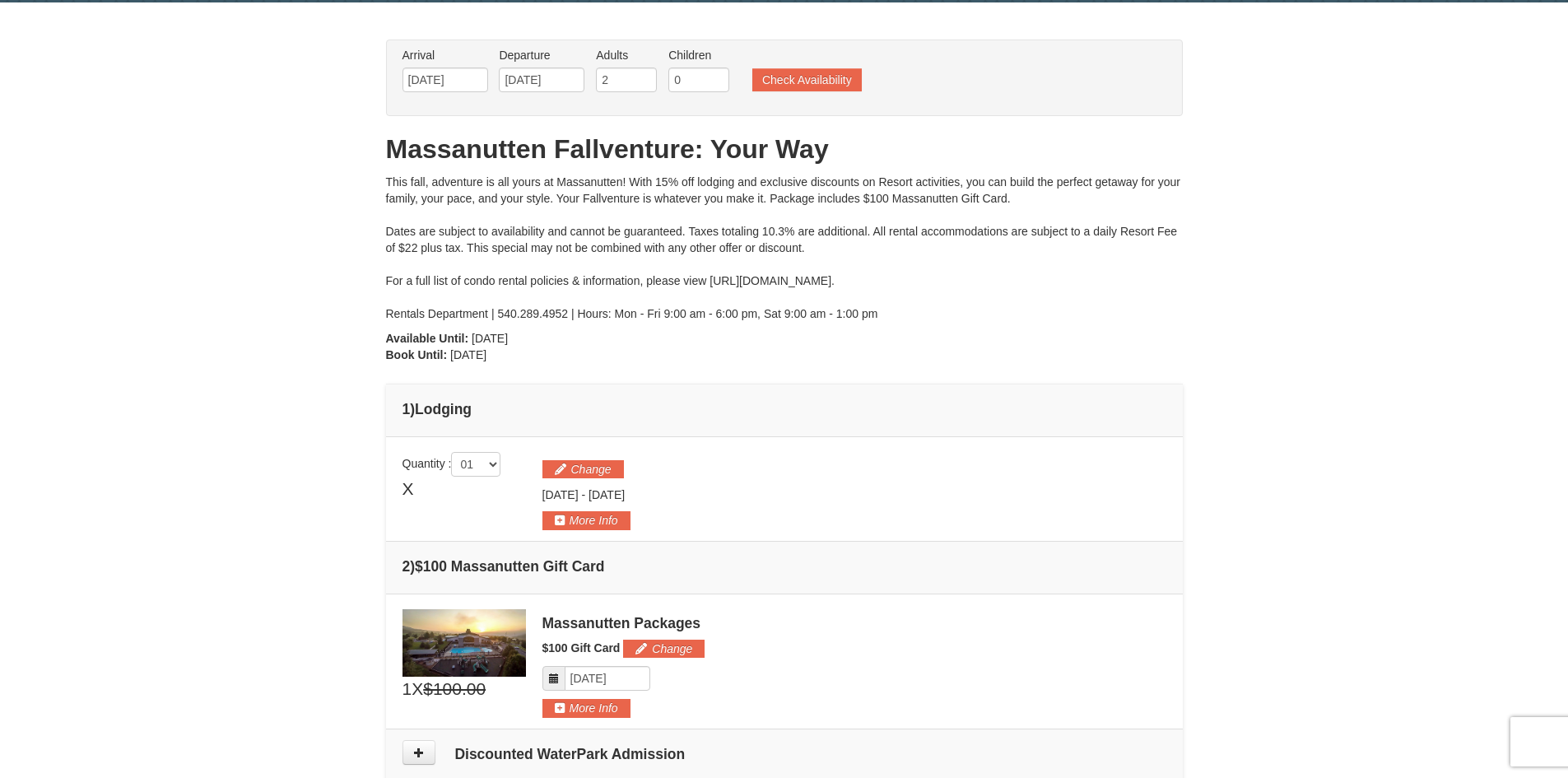
scroll to position [0, 0]
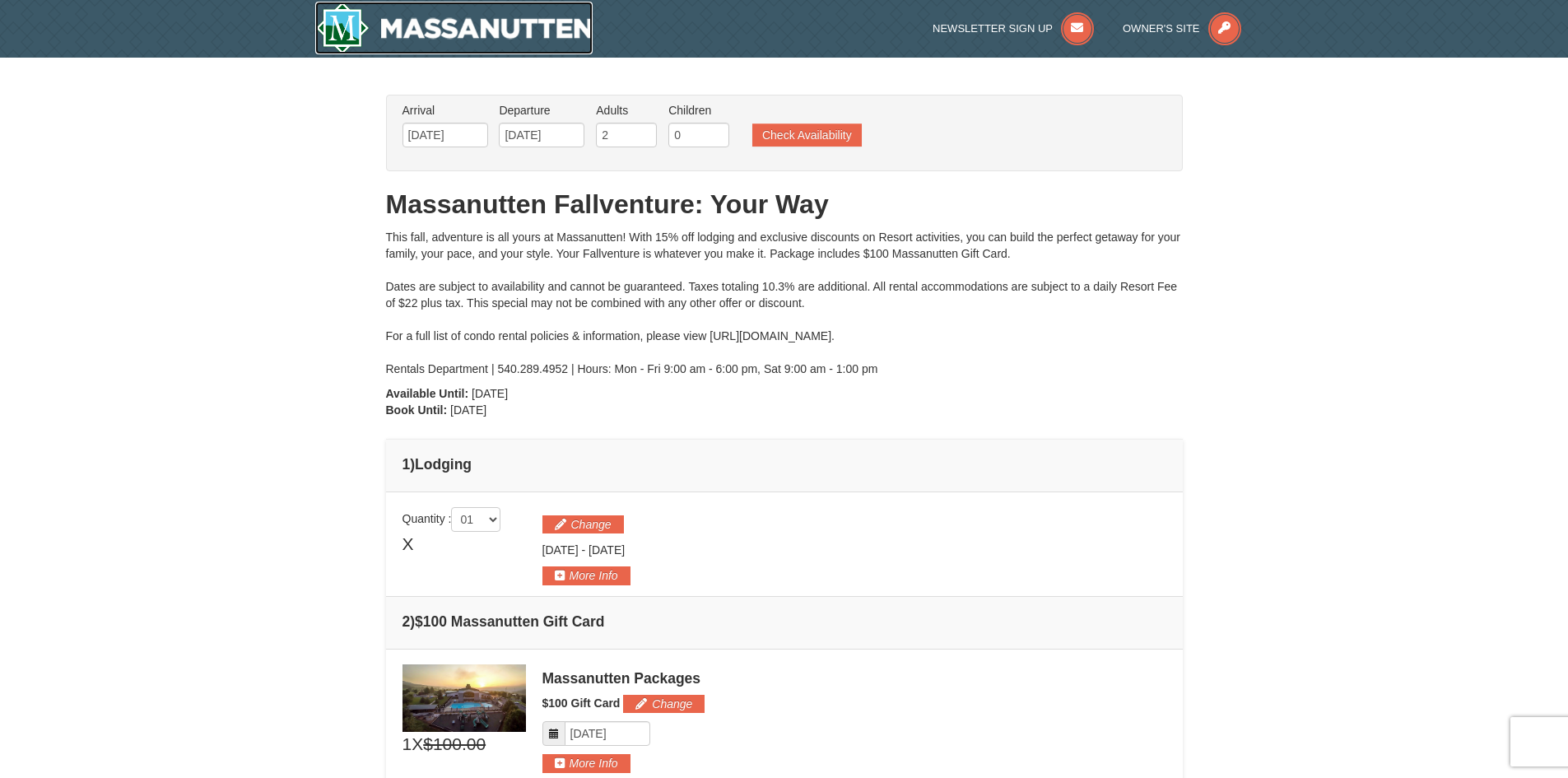
click at [389, 47] on img at bounding box center [454, 27] width 278 height 52
